Goal: Find contact information: Find contact information

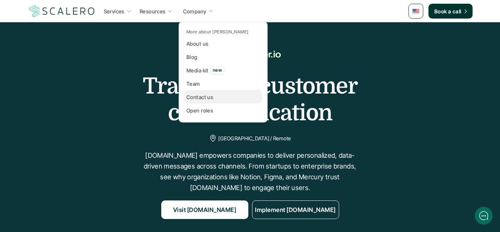
click at [199, 100] on p "Contact us" at bounding box center [199, 97] width 27 height 8
